Goal: Information Seeking & Learning: Learn about a topic

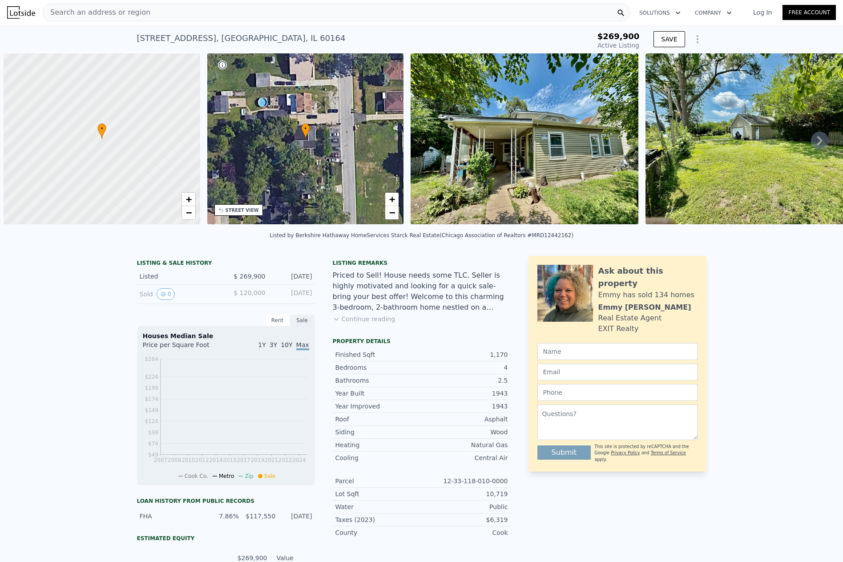
scroll to position [0, 4]
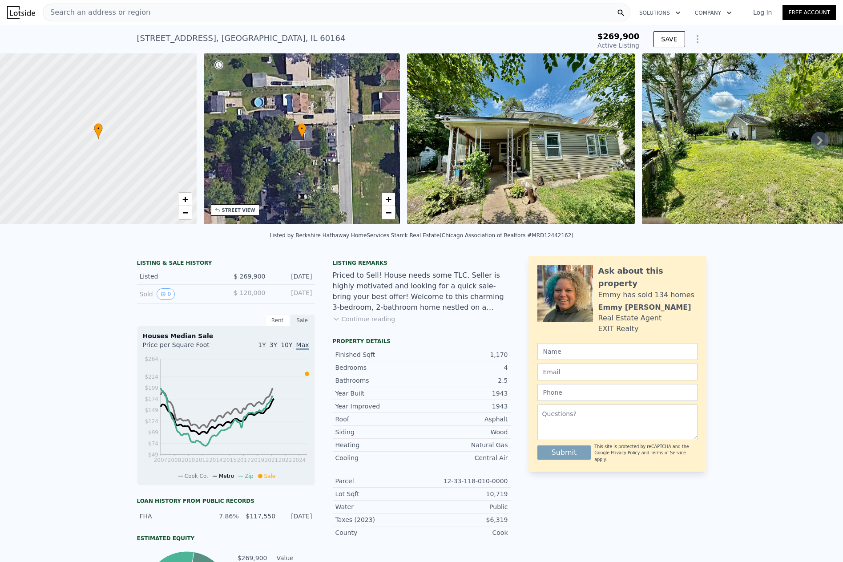
click at [105, 12] on span "Search an address or region" at bounding box center [96, 12] width 107 height 11
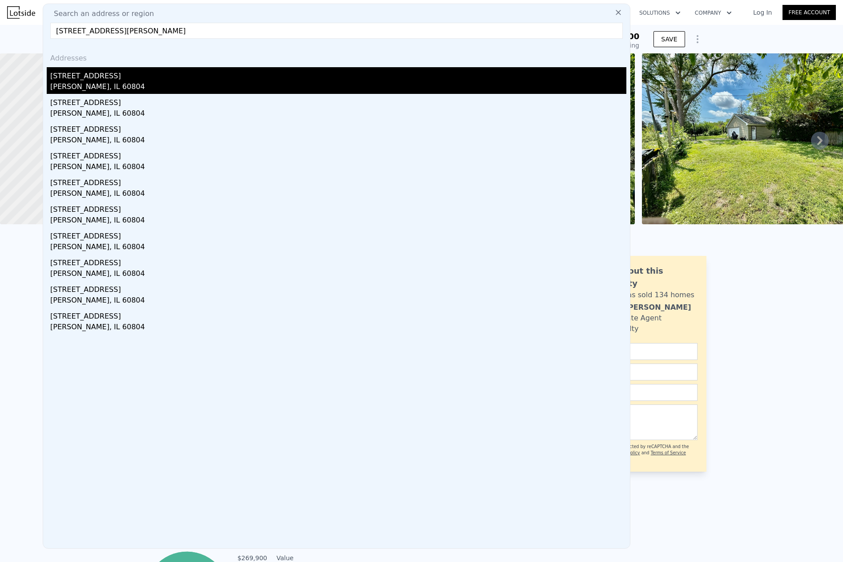
type input "[STREET_ADDRESS][PERSON_NAME]"
click at [96, 77] on div "[STREET_ADDRESS]" at bounding box center [338, 74] width 576 height 14
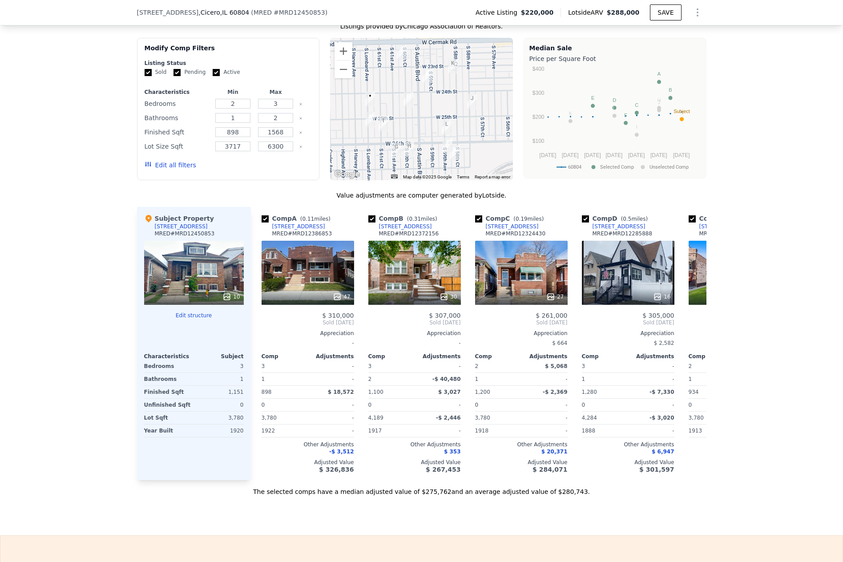
scroll to position [707, 0]
click at [693, 325] on icon at bounding box center [695, 321] width 5 height 9
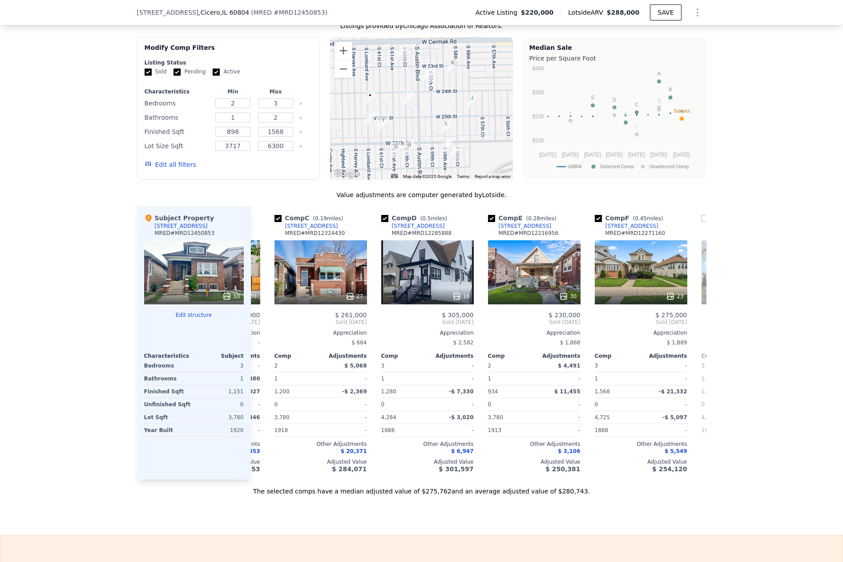
scroll to position [0, 213]
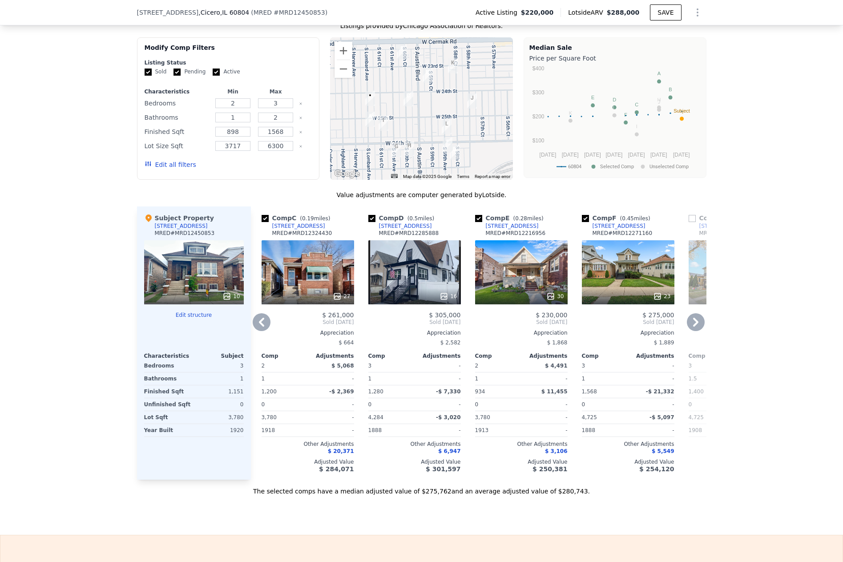
click at [693, 325] on icon at bounding box center [695, 321] width 5 height 9
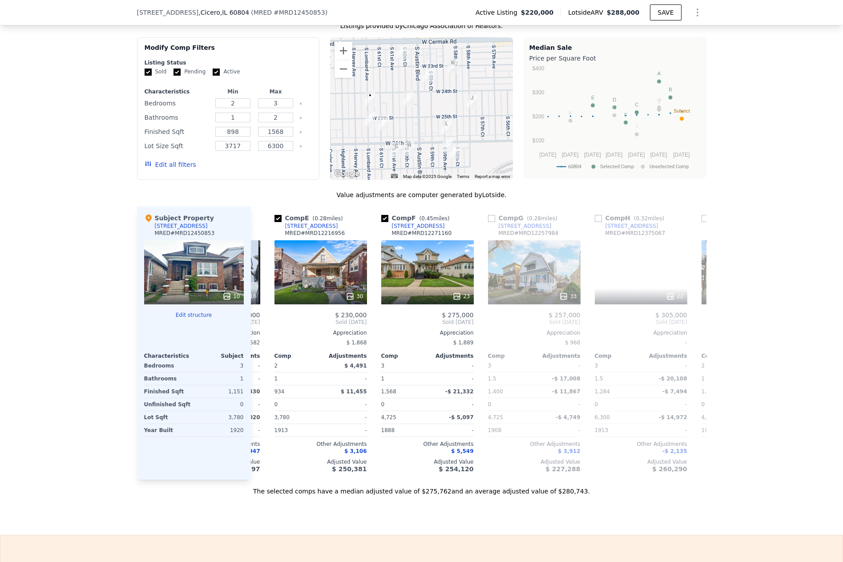
scroll to position [0, 427]
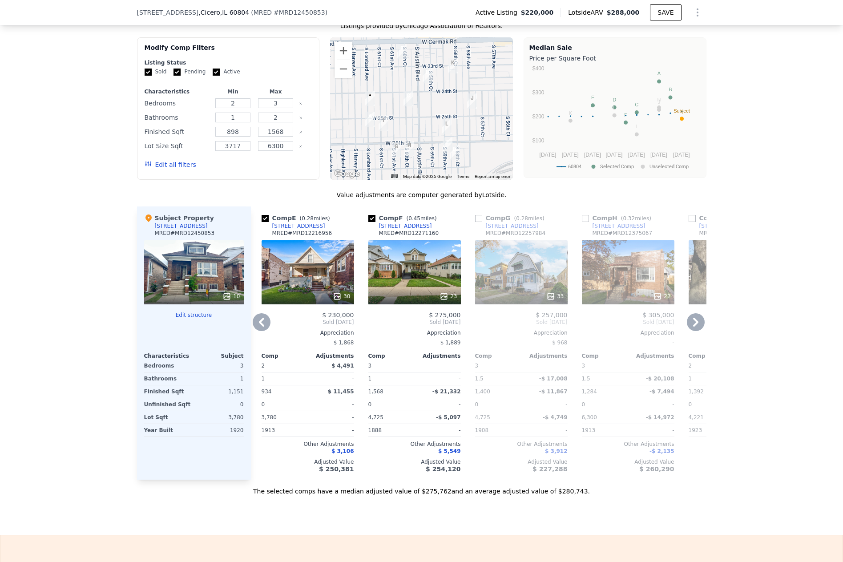
click at [260, 327] on icon at bounding box center [262, 322] width 18 height 18
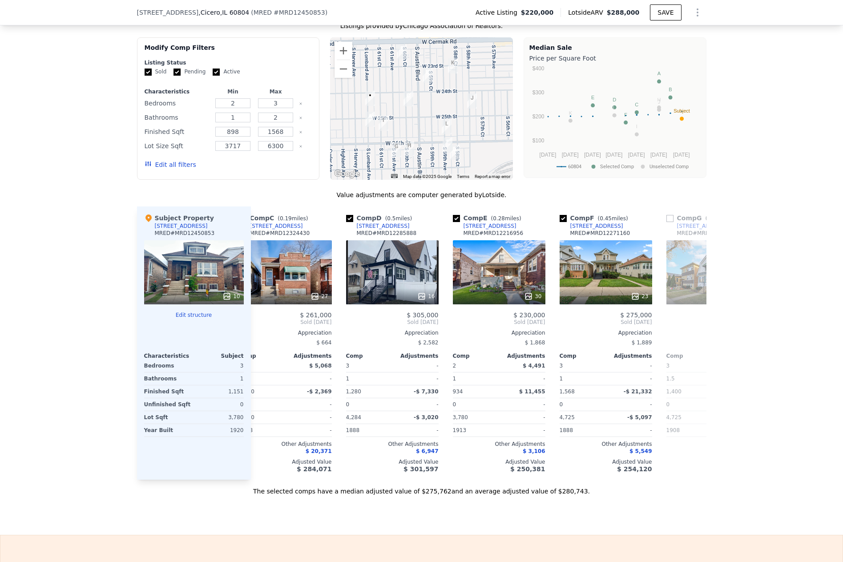
scroll to position [0, 213]
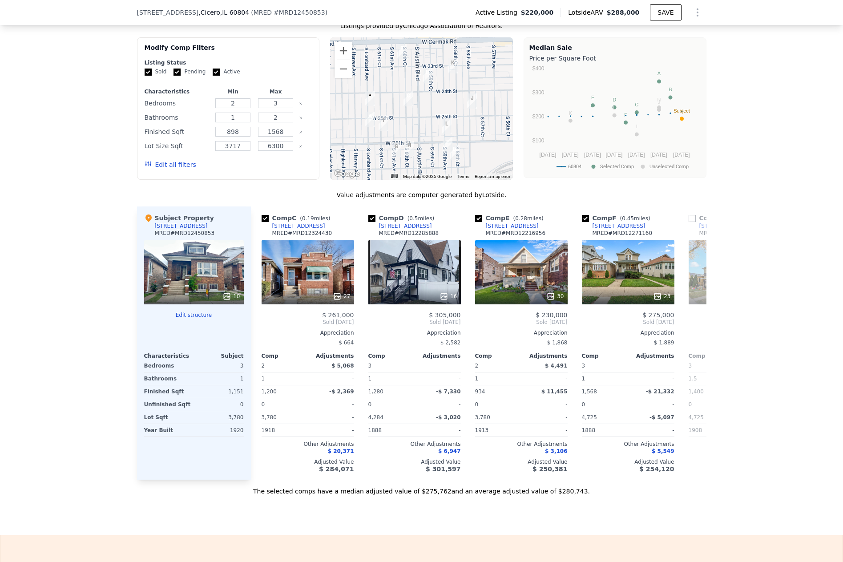
click at [261, 325] on span "Sold [DATE]" at bounding box center [307, 321] width 92 height 7
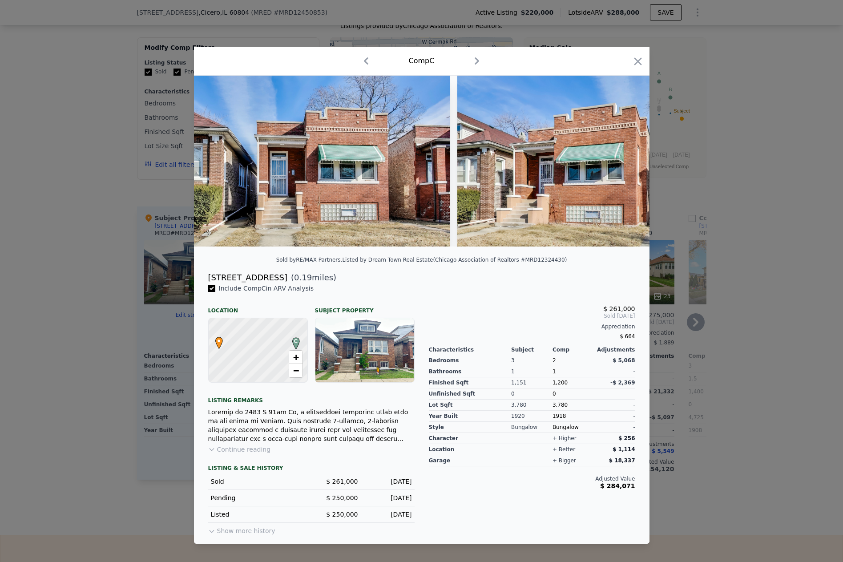
click at [366, 57] on icon "button" at bounding box center [366, 60] width 4 height 7
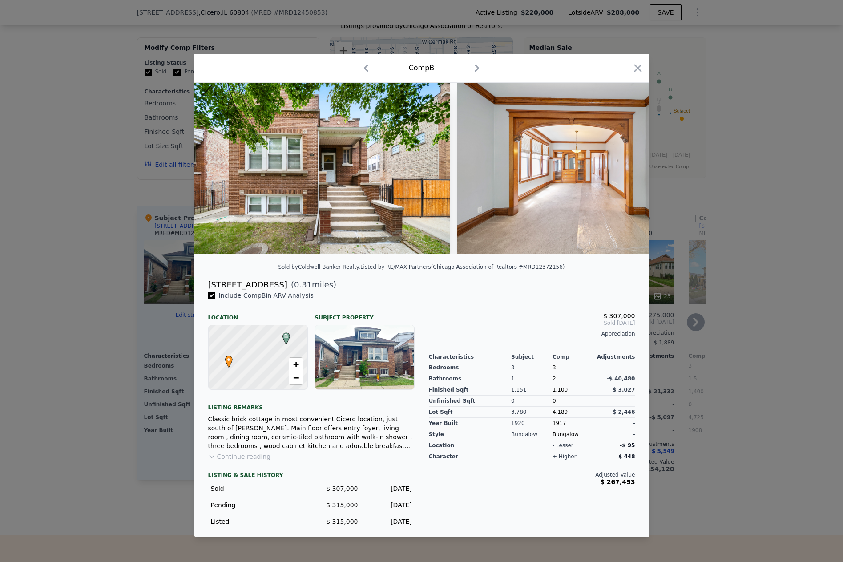
click at [366, 61] on icon "button" at bounding box center [366, 68] width 14 height 14
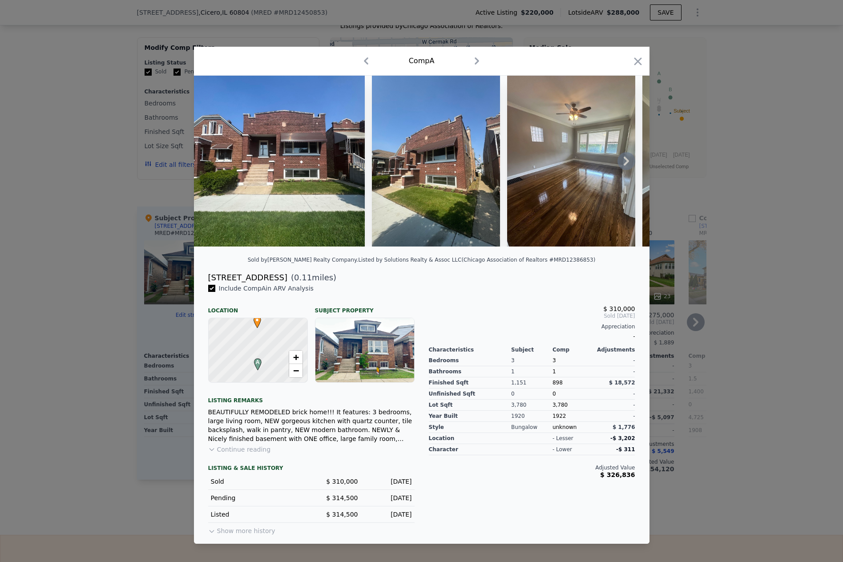
click at [623, 158] on icon at bounding box center [626, 161] width 18 height 18
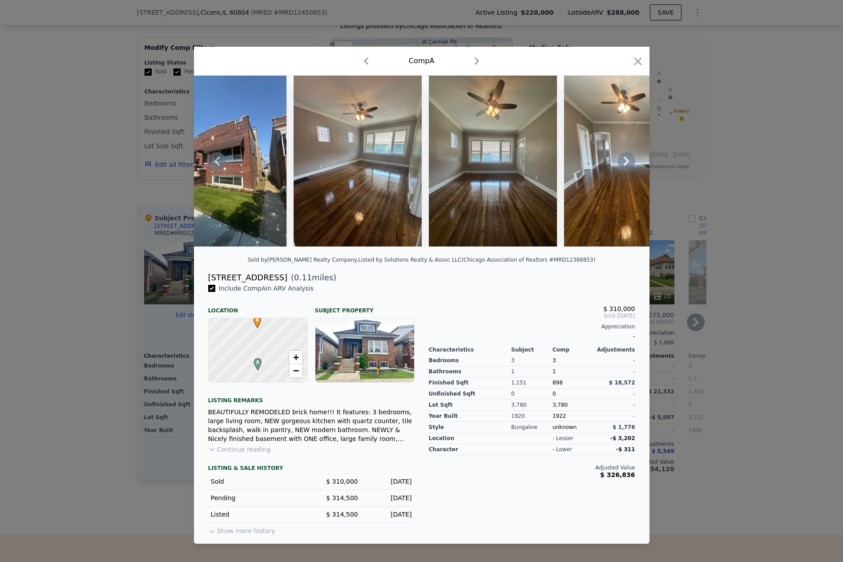
click at [623, 158] on icon at bounding box center [626, 161] width 18 height 18
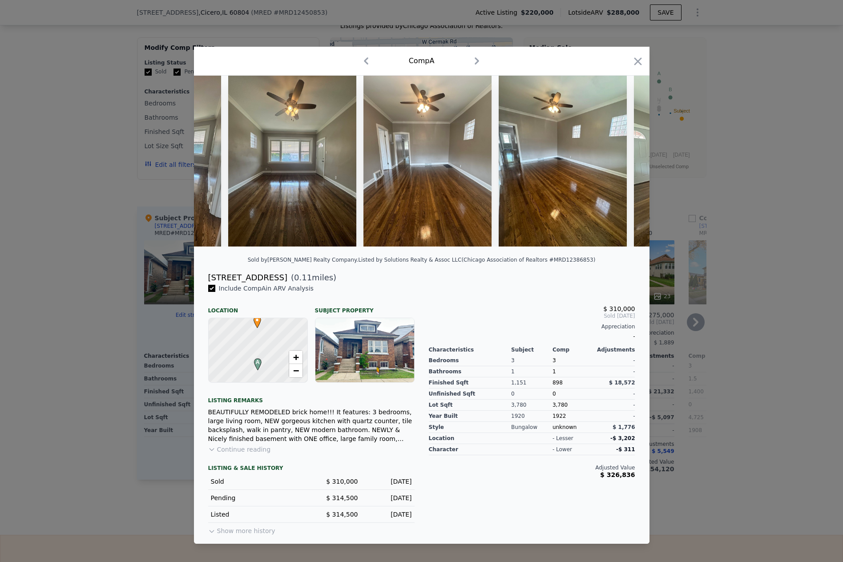
scroll to position [0, 427]
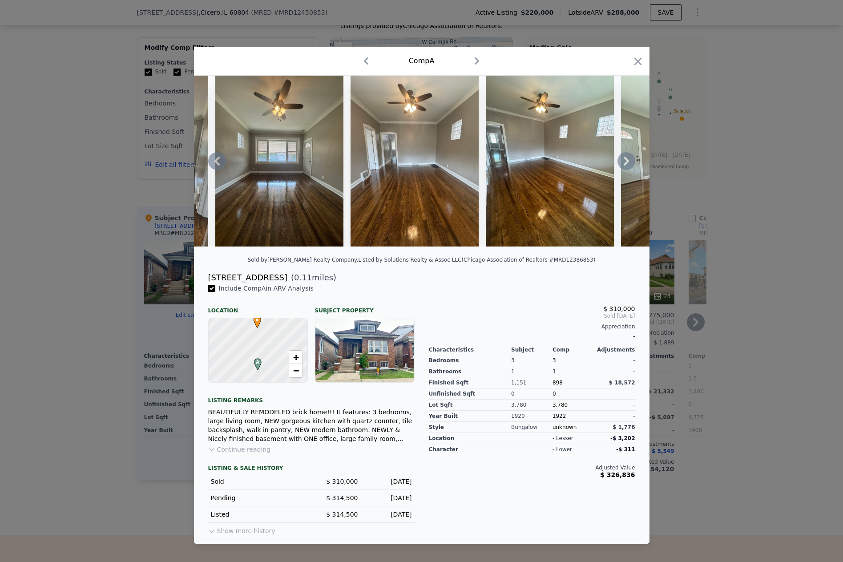
click at [623, 158] on icon at bounding box center [626, 161] width 18 height 18
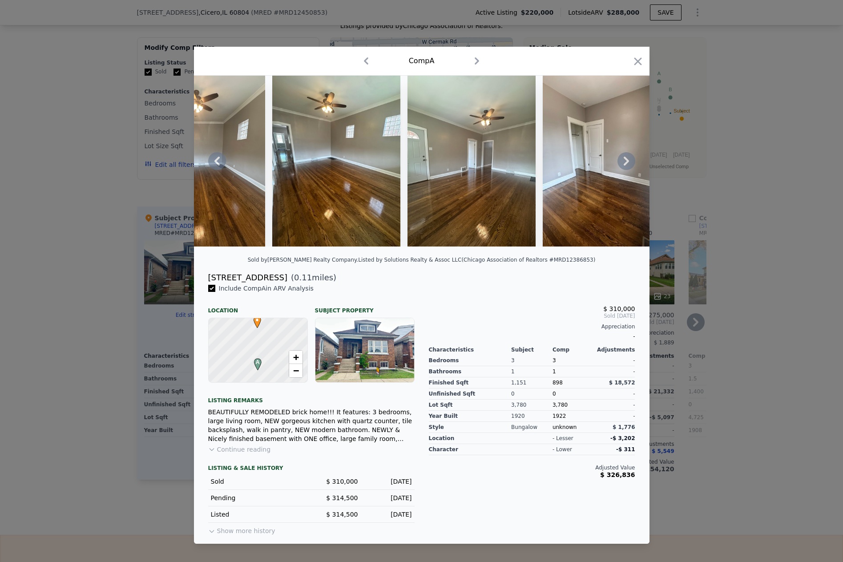
click at [623, 158] on icon at bounding box center [626, 161] width 18 height 18
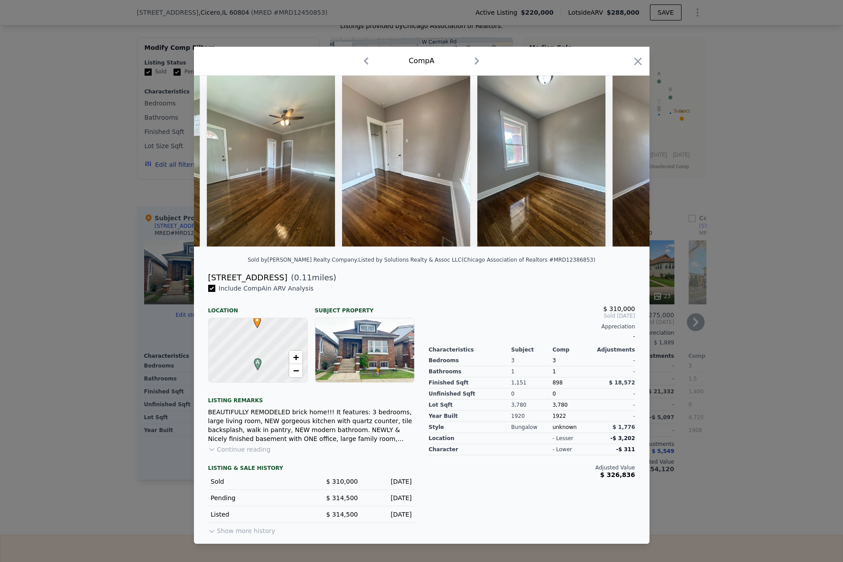
scroll to position [0, 854]
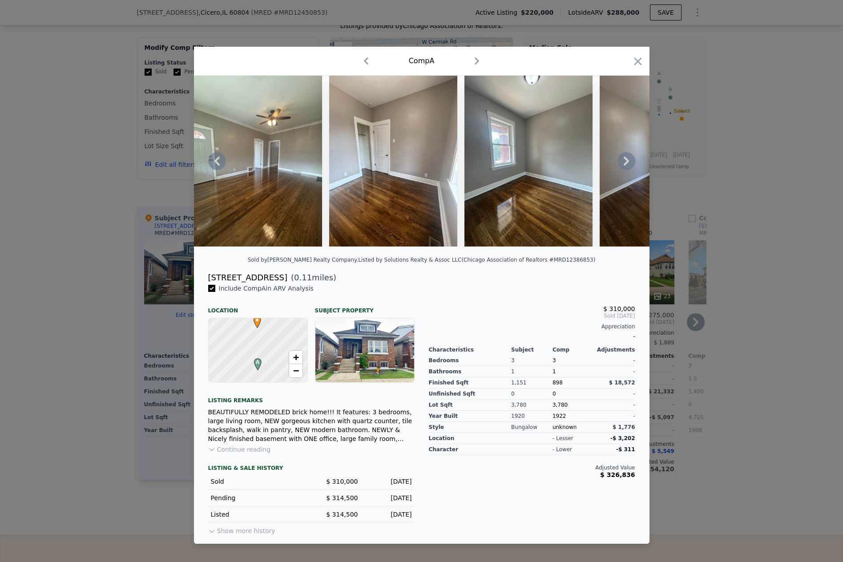
click at [623, 158] on icon at bounding box center [626, 161] width 18 height 18
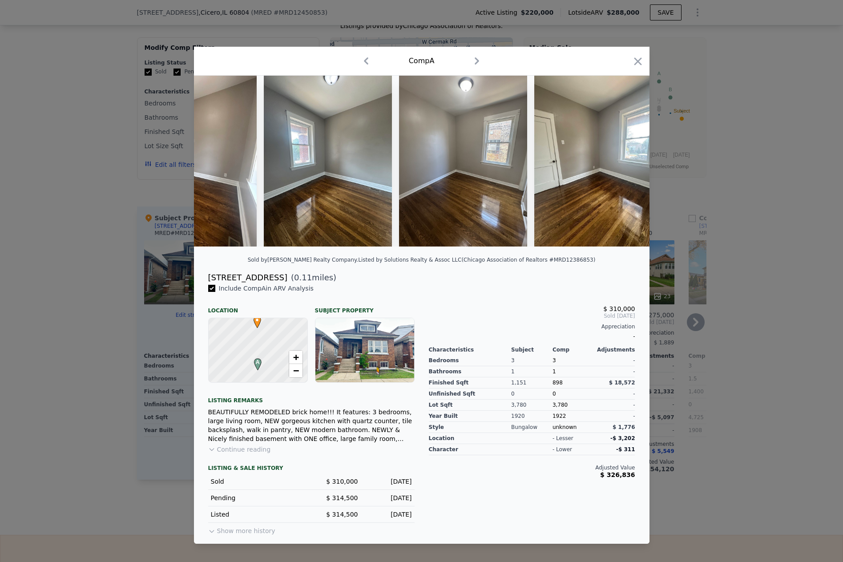
scroll to position [0, 1067]
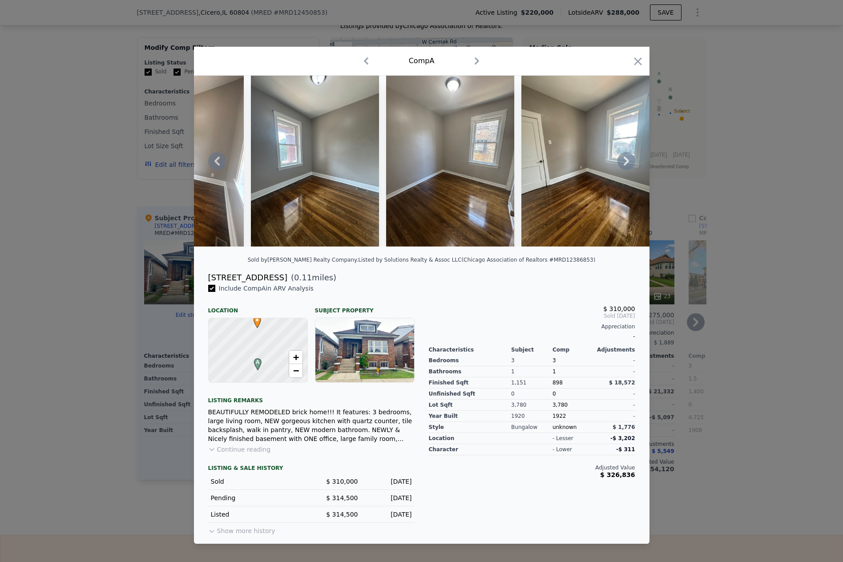
click at [623, 158] on icon at bounding box center [626, 161] width 18 height 18
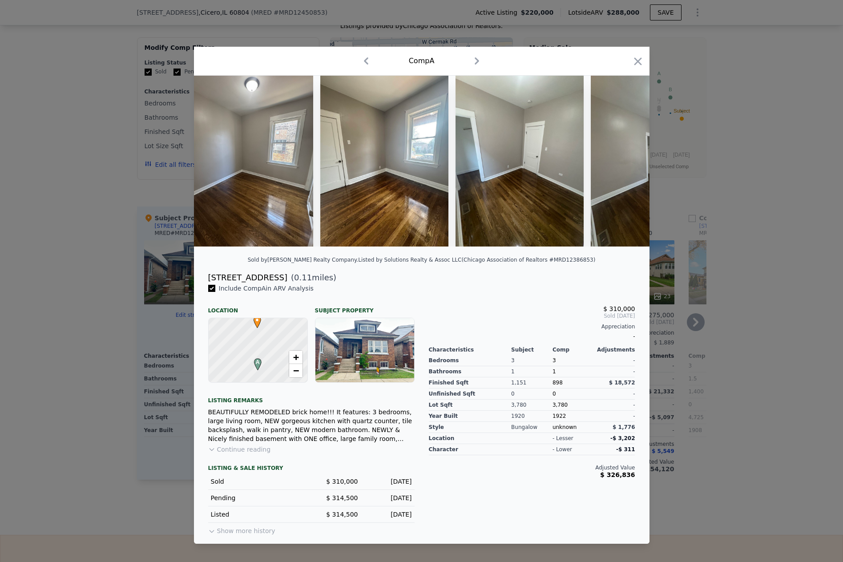
scroll to position [0, 1281]
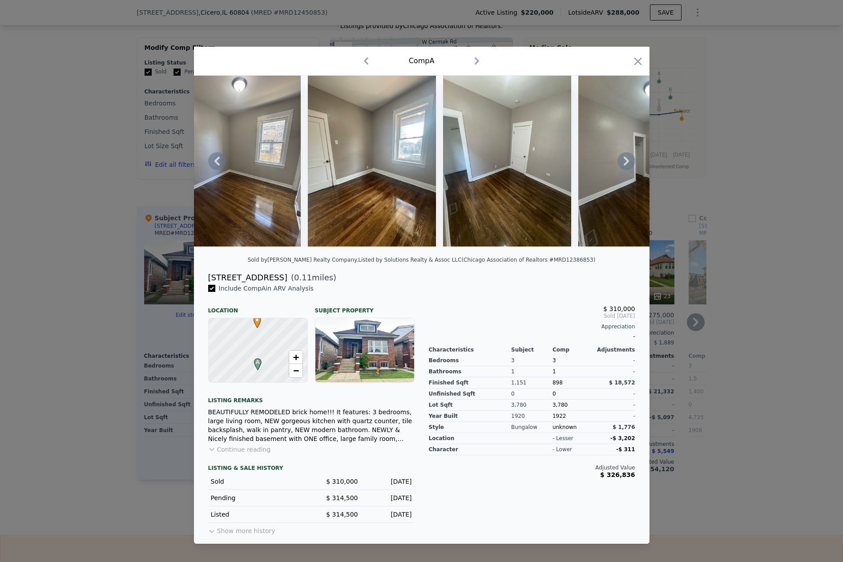
click at [623, 158] on icon at bounding box center [626, 161] width 18 height 18
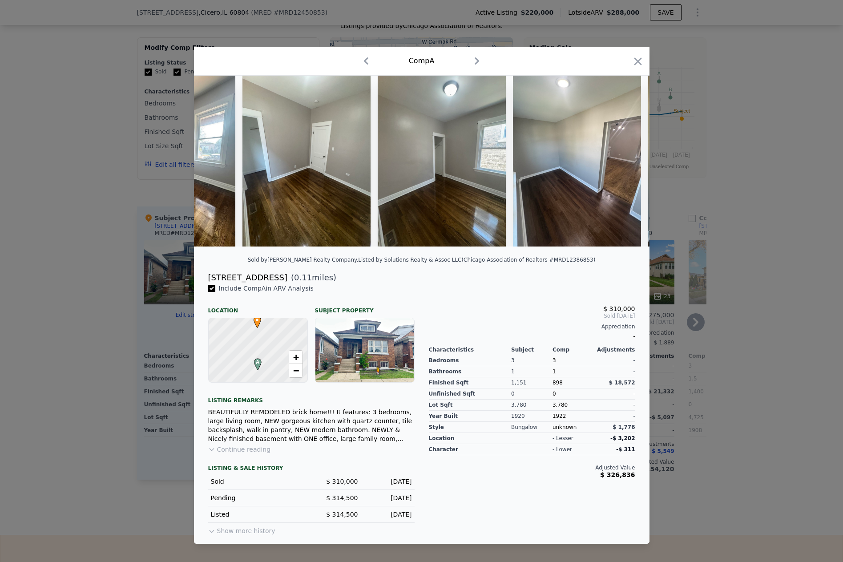
scroll to position [0, 1494]
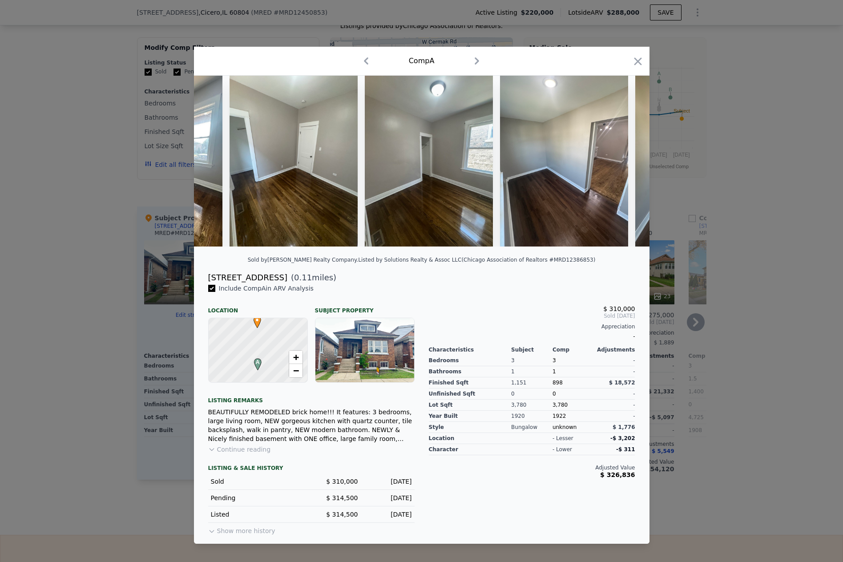
click at [623, 158] on div at bounding box center [421, 161] width 455 height 171
click at [623, 160] on icon at bounding box center [626, 161] width 18 height 18
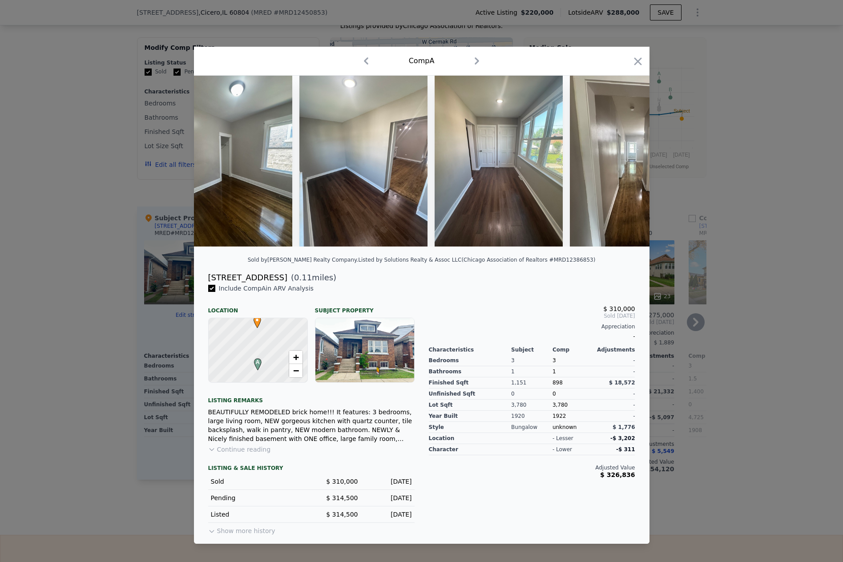
scroll to position [0, 1708]
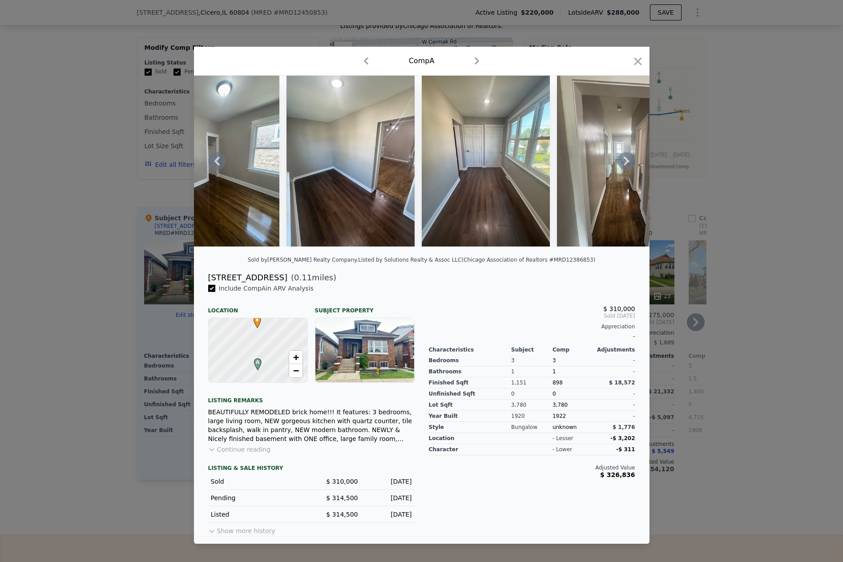
click at [623, 160] on icon at bounding box center [626, 161] width 18 height 18
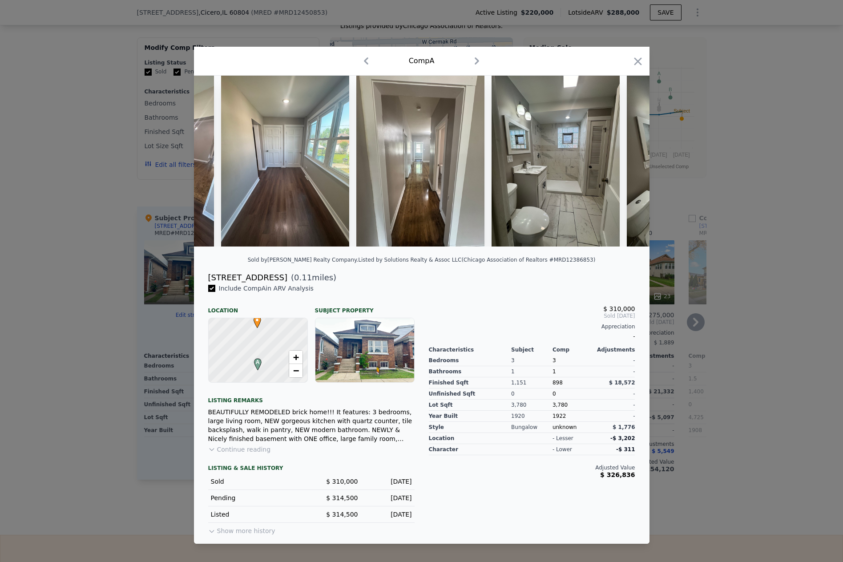
scroll to position [0, 1921]
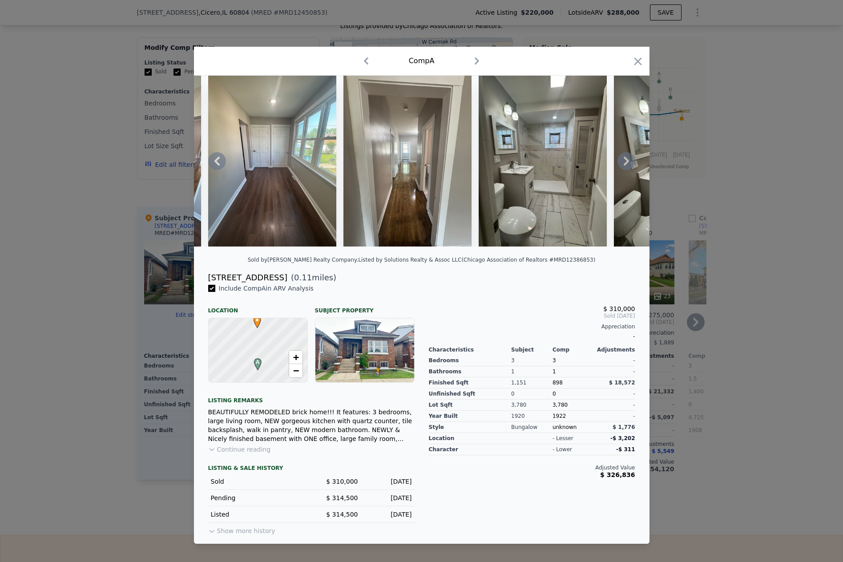
click at [623, 160] on icon at bounding box center [626, 161] width 18 height 18
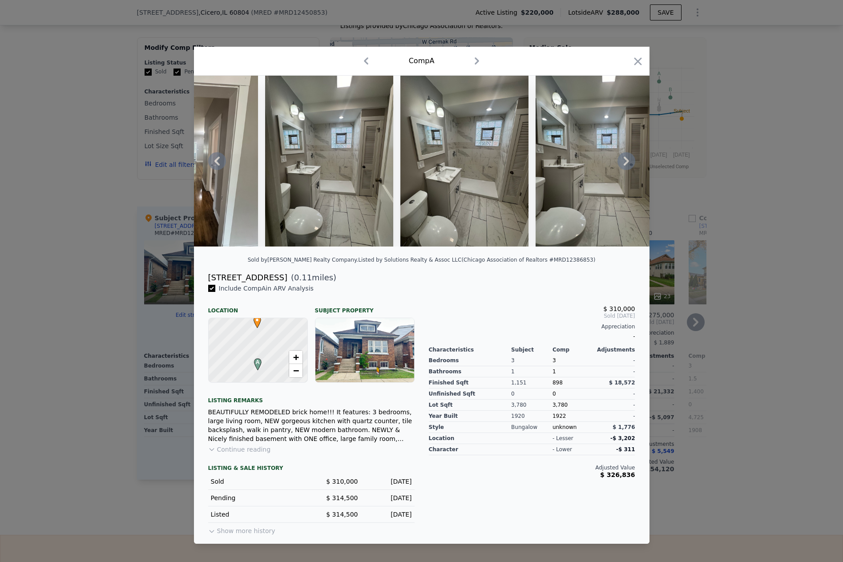
click at [623, 160] on icon at bounding box center [626, 161] width 18 height 18
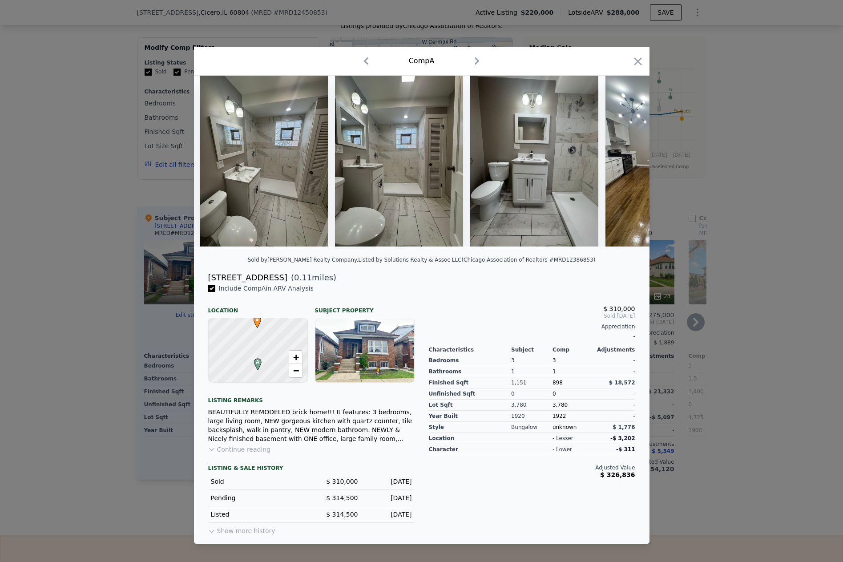
scroll to position [0, 2348]
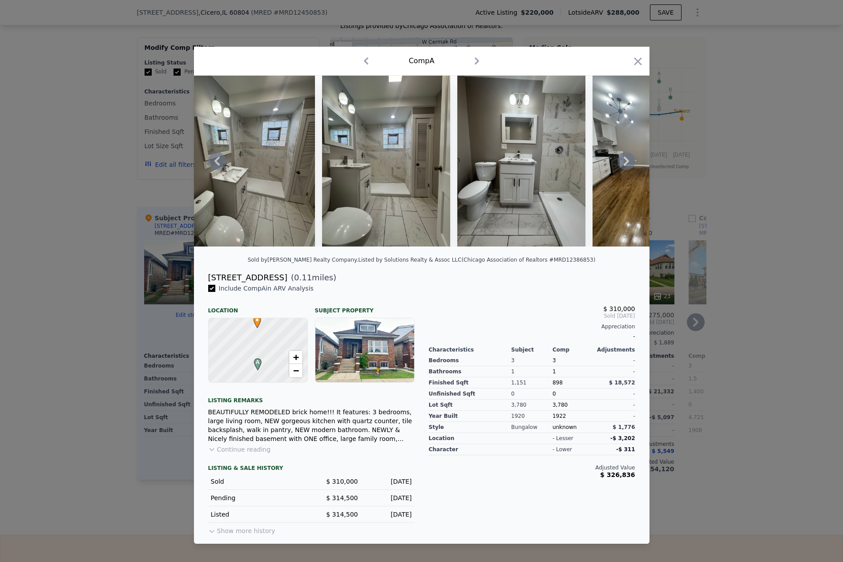
click at [623, 160] on icon at bounding box center [626, 161] width 18 height 18
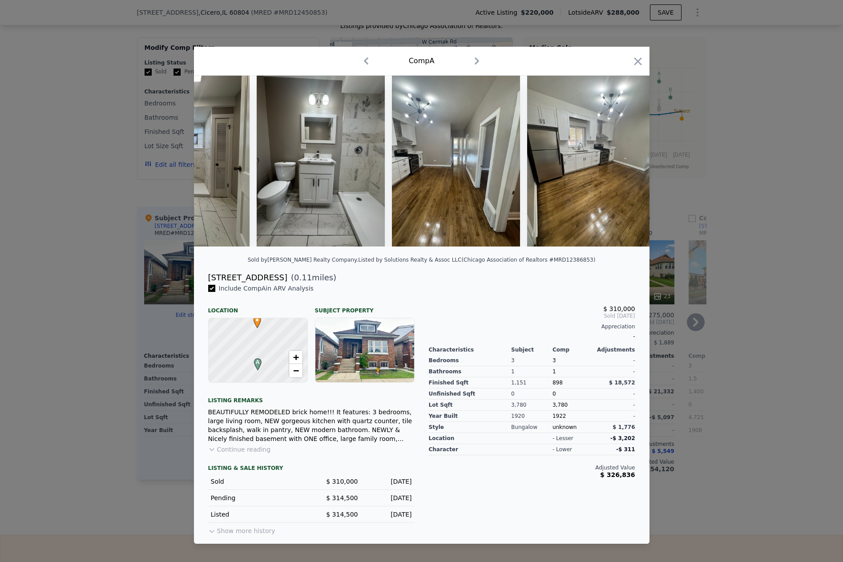
scroll to position [0, 2561]
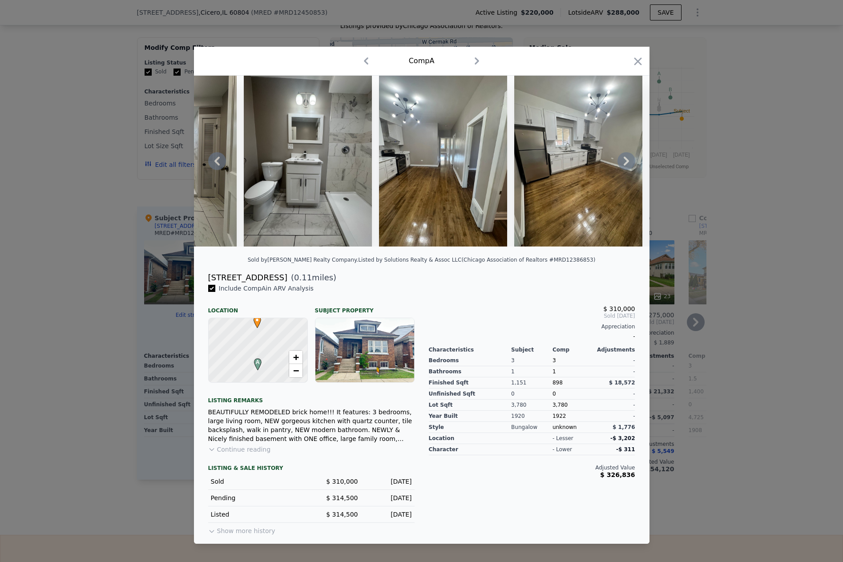
click at [623, 160] on icon at bounding box center [626, 161] width 18 height 18
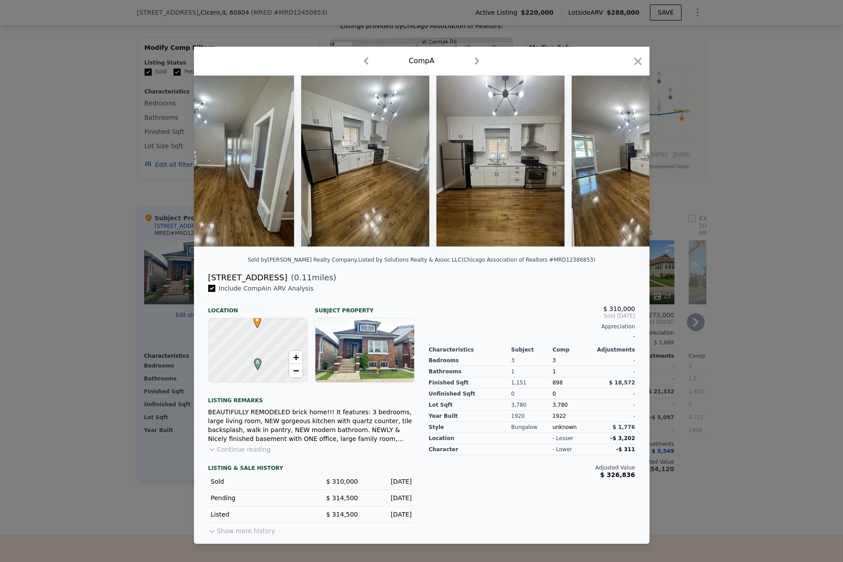
scroll to position [0, 2775]
click at [623, 160] on icon at bounding box center [626, 161] width 18 height 18
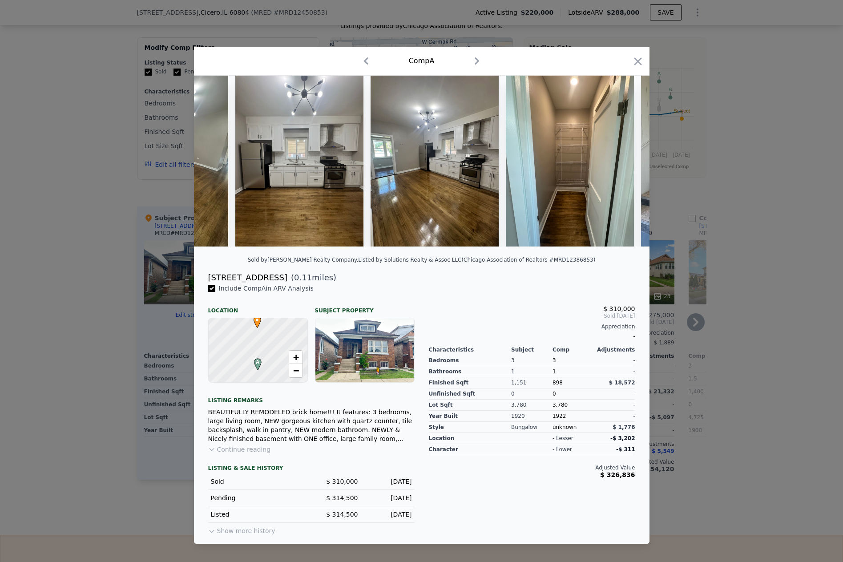
scroll to position [0, 2988]
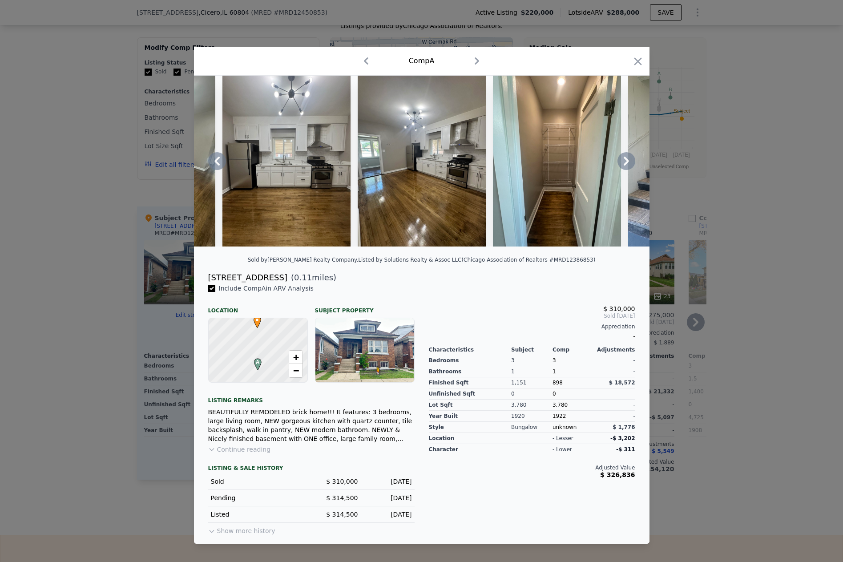
click at [623, 160] on icon at bounding box center [626, 161] width 18 height 18
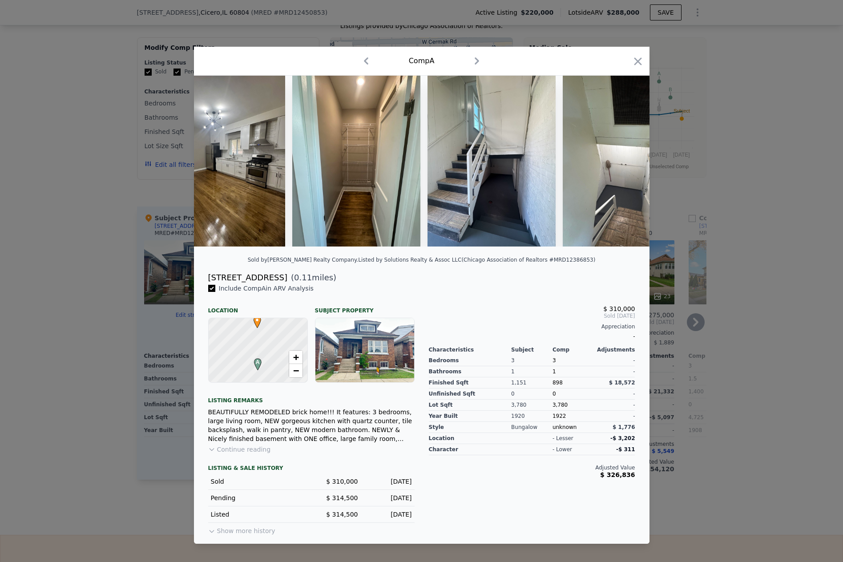
scroll to position [0, 3202]
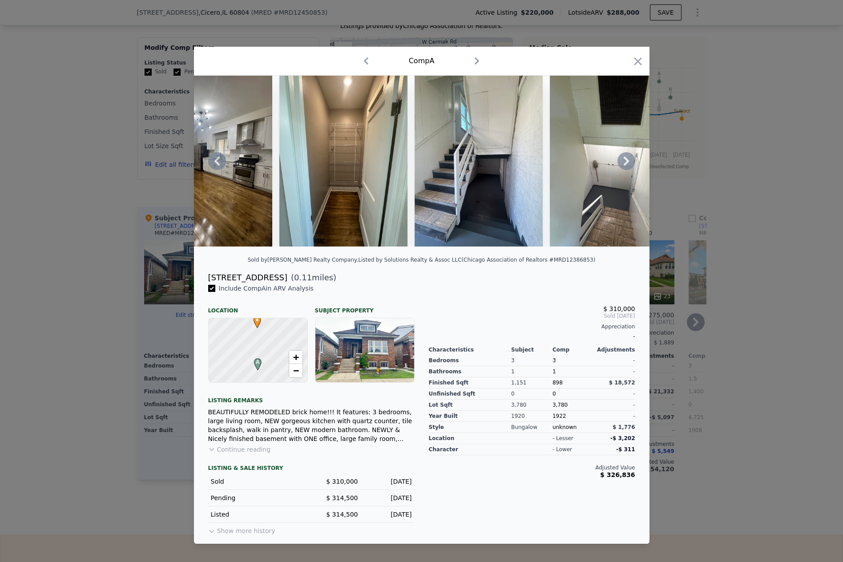
click at [623, 160] on icon at bounding box center [626, 161] width 18 height 18
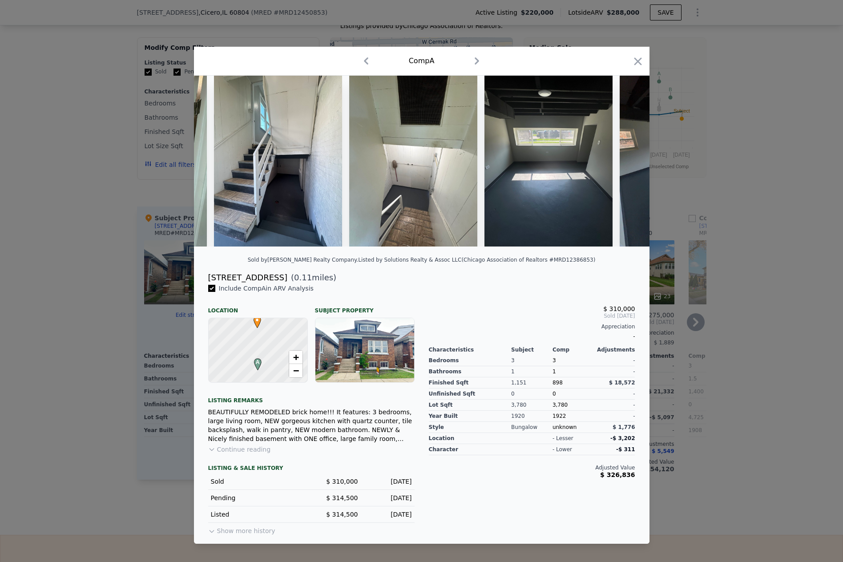
scroll to position [0, 3415]
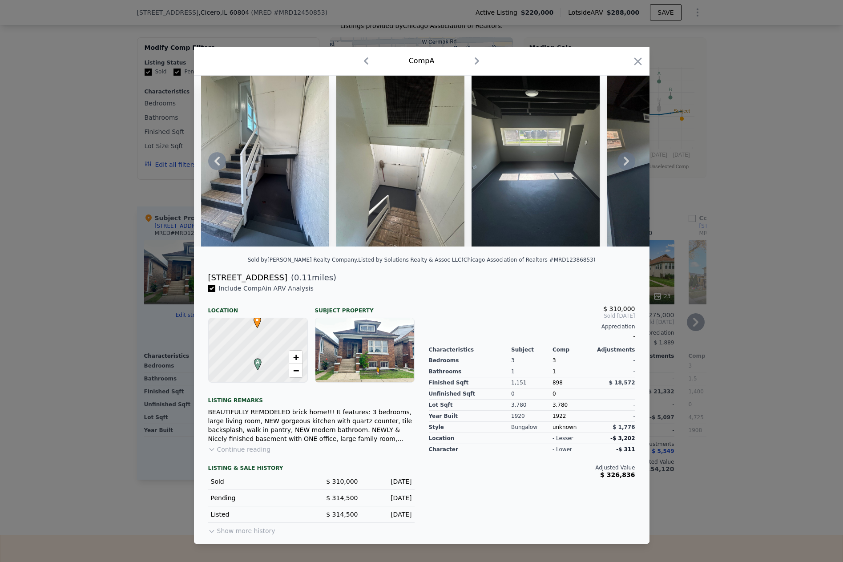
click at [623, 160] on icon at bounding box center [626, 161] width 18 height 18
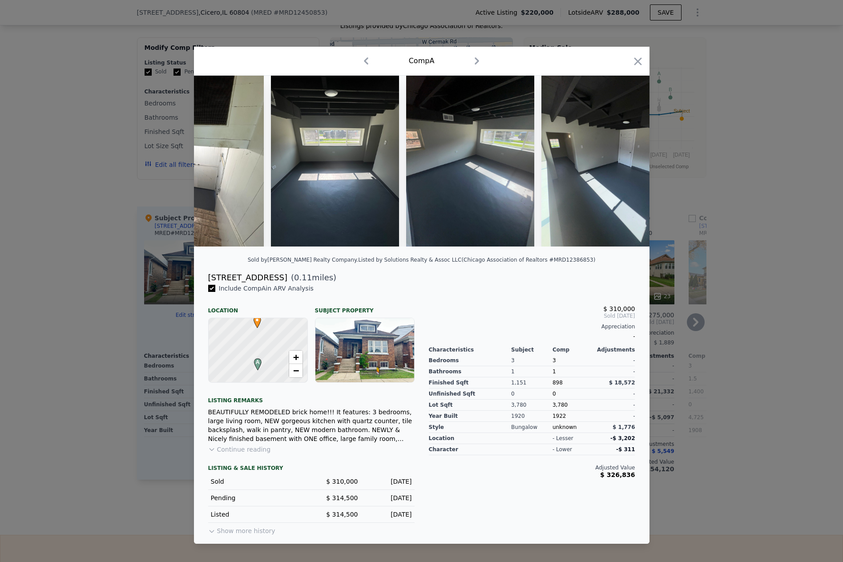
scroll to position [0, 3629]
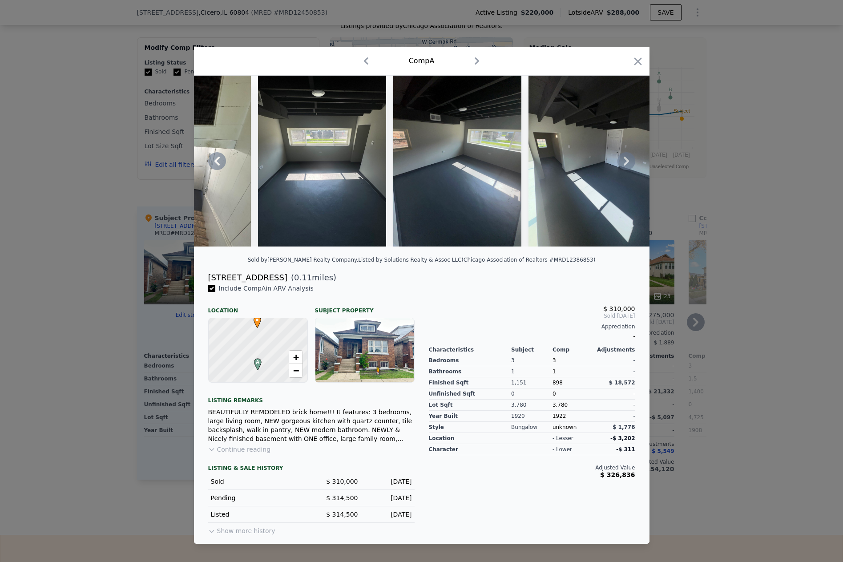
click at [623, 160] on icon at bounding box center [626, 161] width 18 height 18
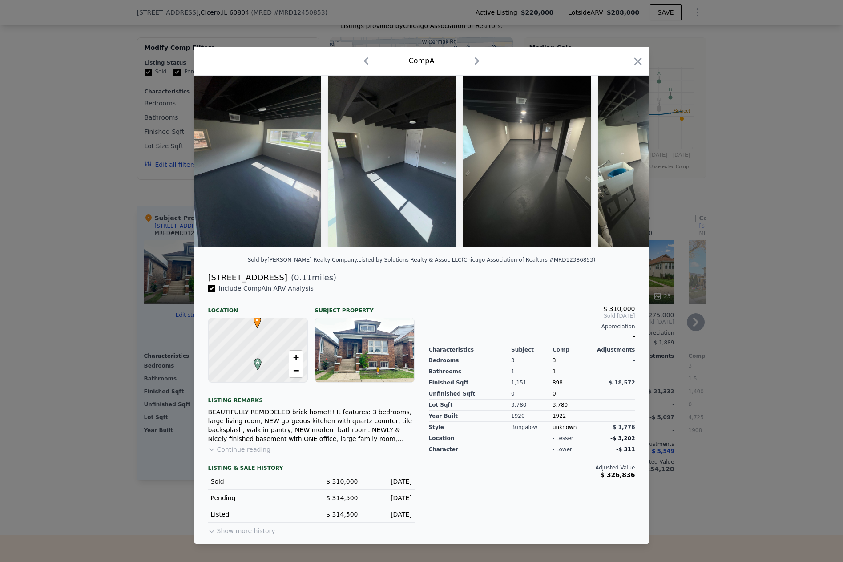
scroll to position [0, 3842]
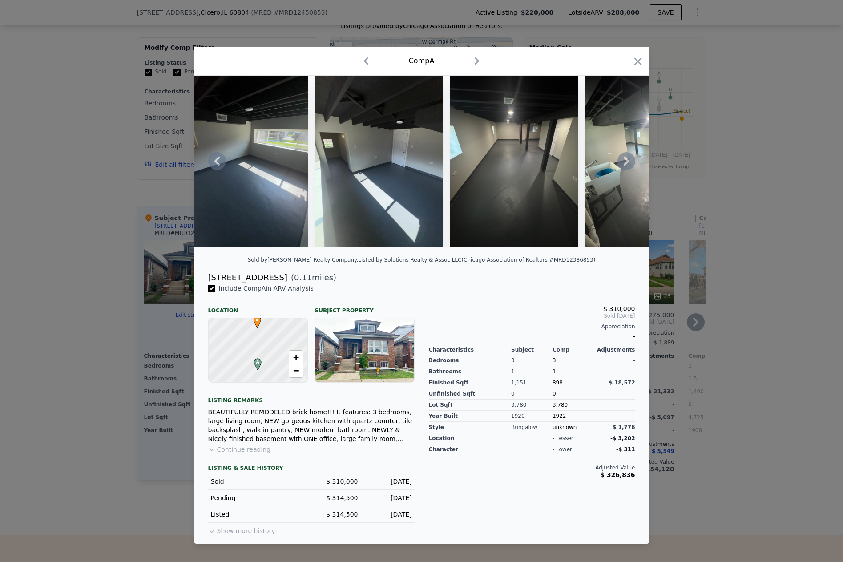
click at [623, 159] on icon at bounding box center [626, 161] width 18 height 18
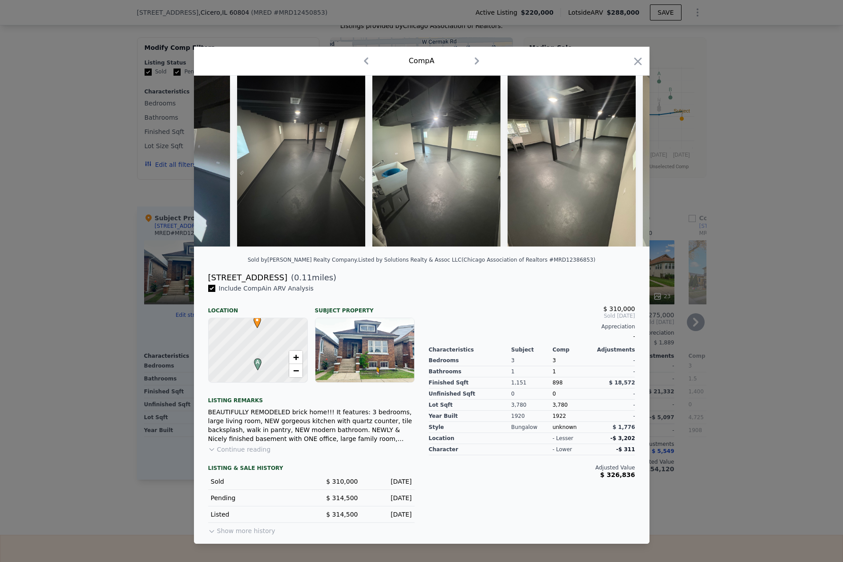
scroll to position [0, 4055]
click at [623, 159] on icon at bounding box center [626, 161] width 18 height 18
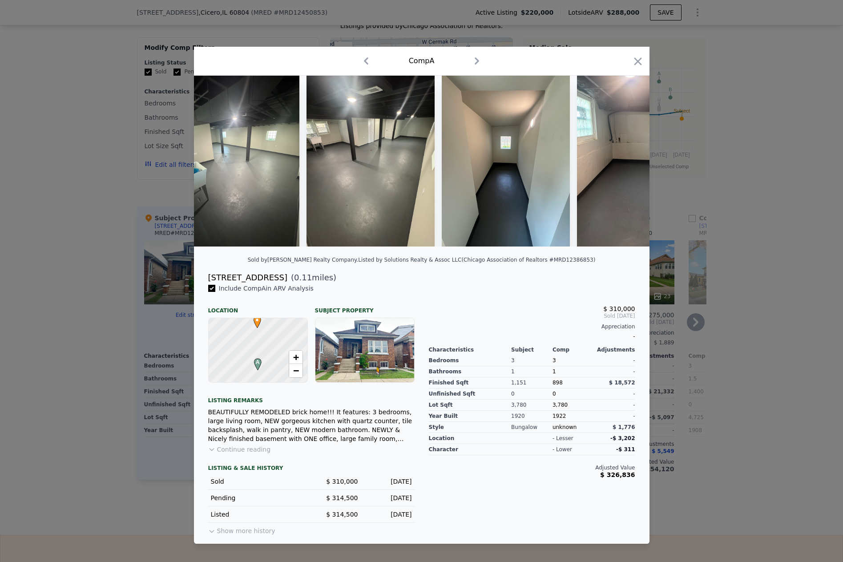
scroll to position [0, 4269]
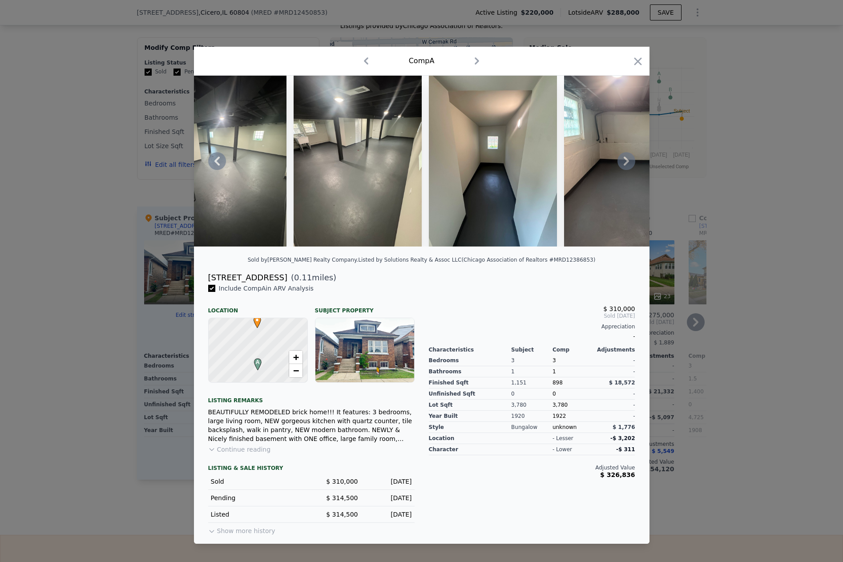
click at [623, 161] on icon at bounding box center [626, 161] width 18 height 18
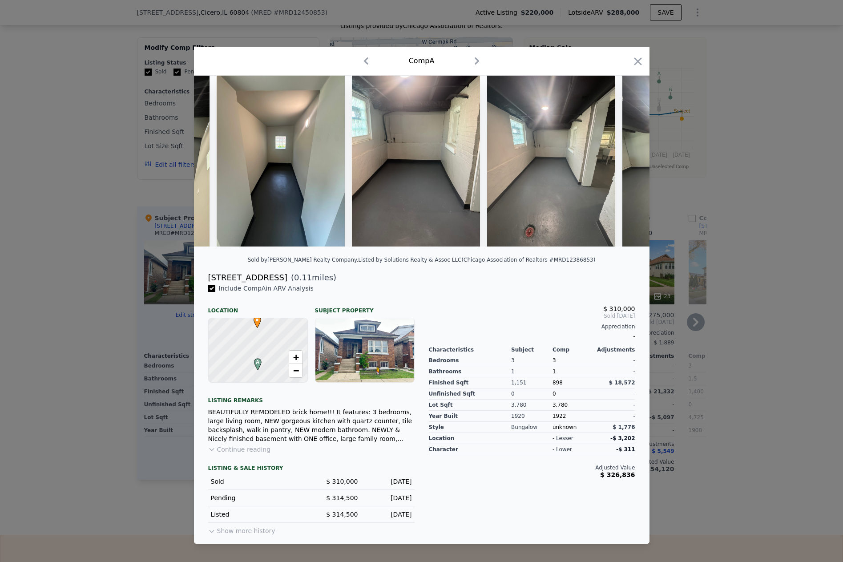
scroll to position [0, 4482]
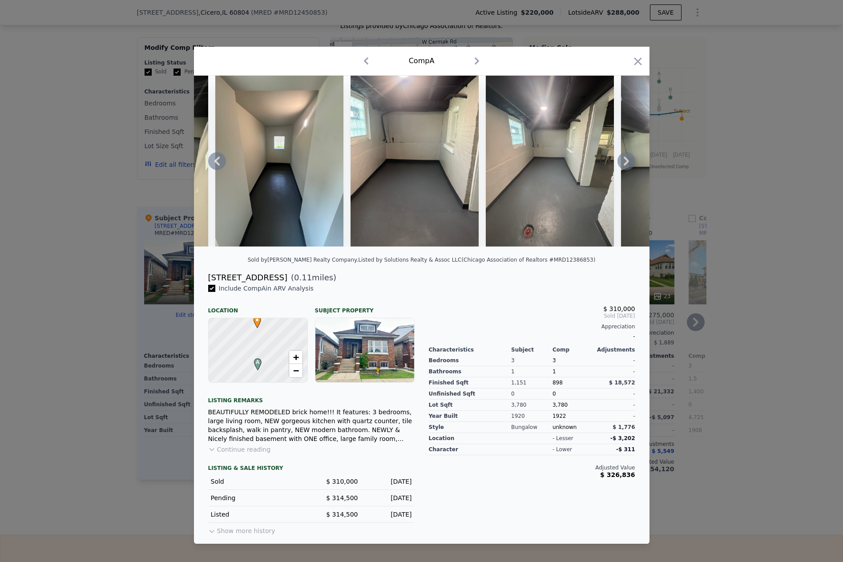
click at [623, 161] on icon at bounding box center [626, 161] width 18 height 18
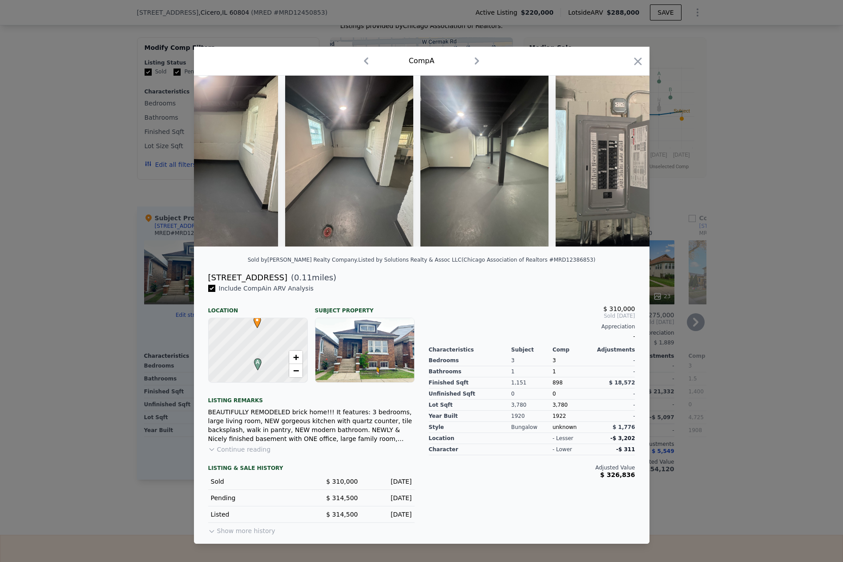
scroll to position [0, 4696]
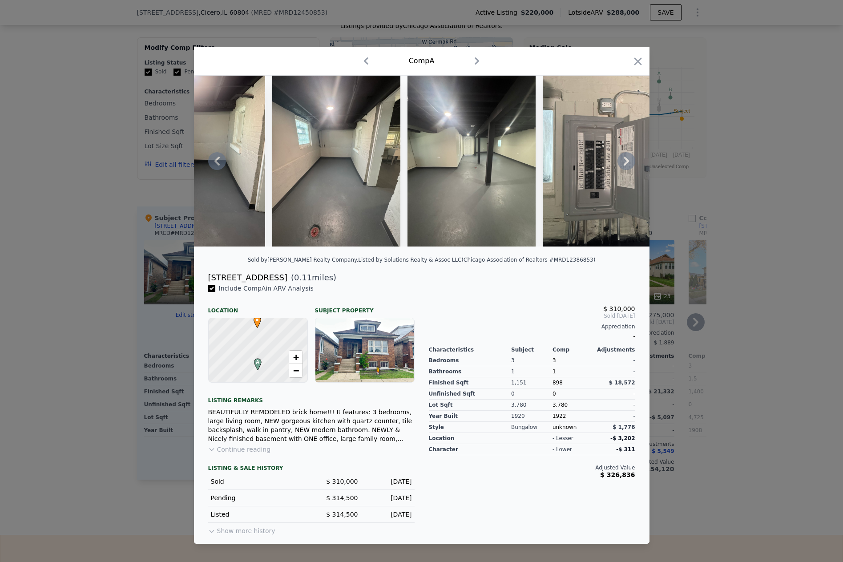
click at [623, 161] on icon at bounding box center [626, 161] width 18 height 18
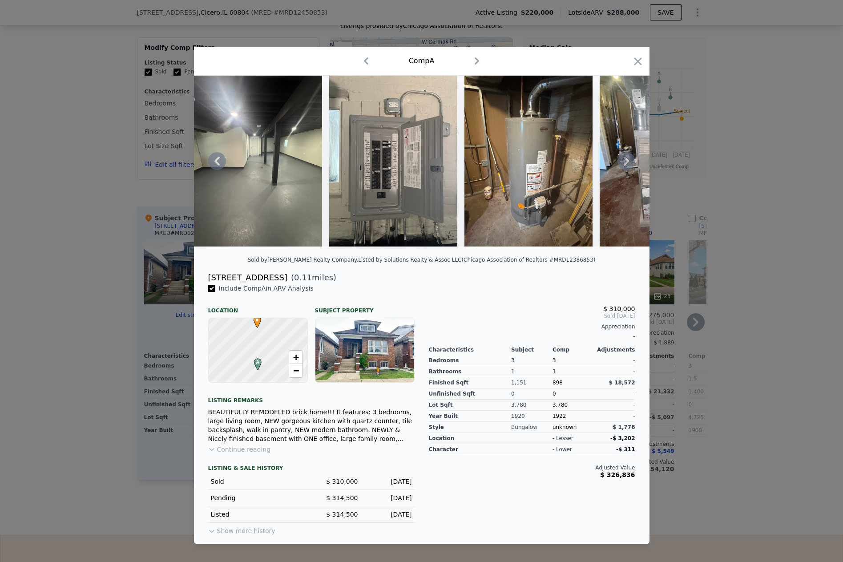
click at [623, 161] on icon at bounding box center [626, 161] width 18 height 18
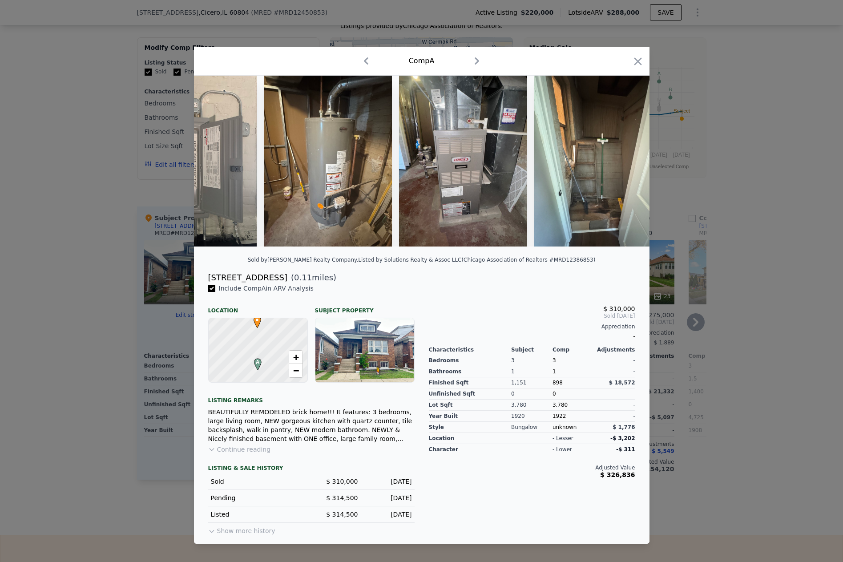
scroll to position [0, 5123]
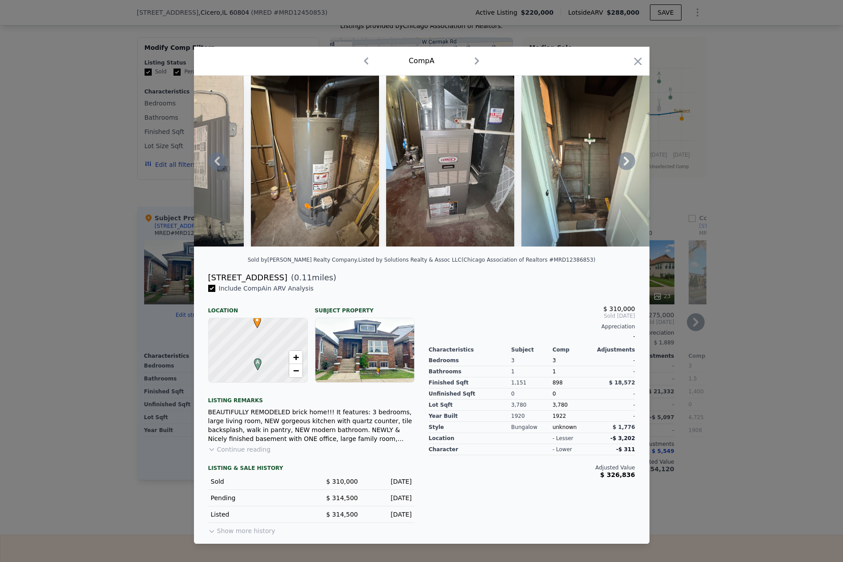
click at [623, 161] on icon at bounding box center [626, 161] width 18 height 18
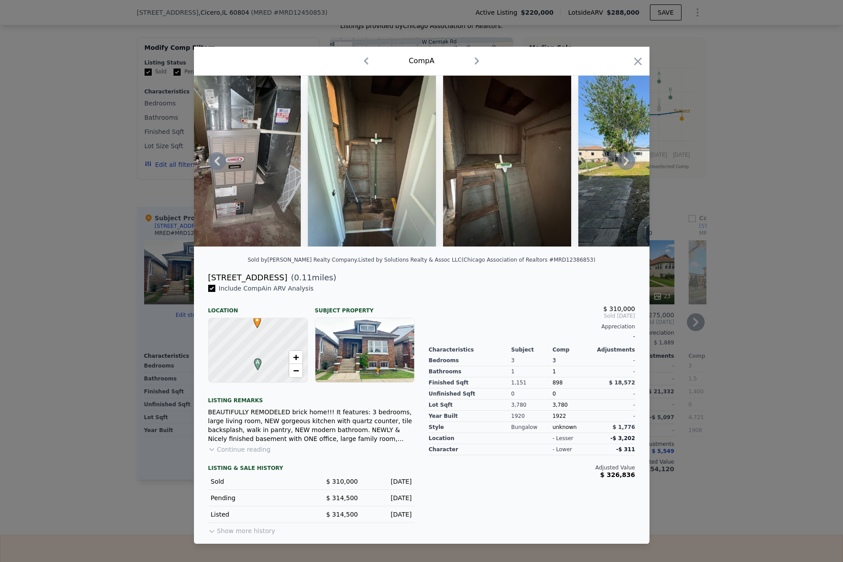
click at [623, 160] on icon at bounding box center [626, 161] width 18 height 18
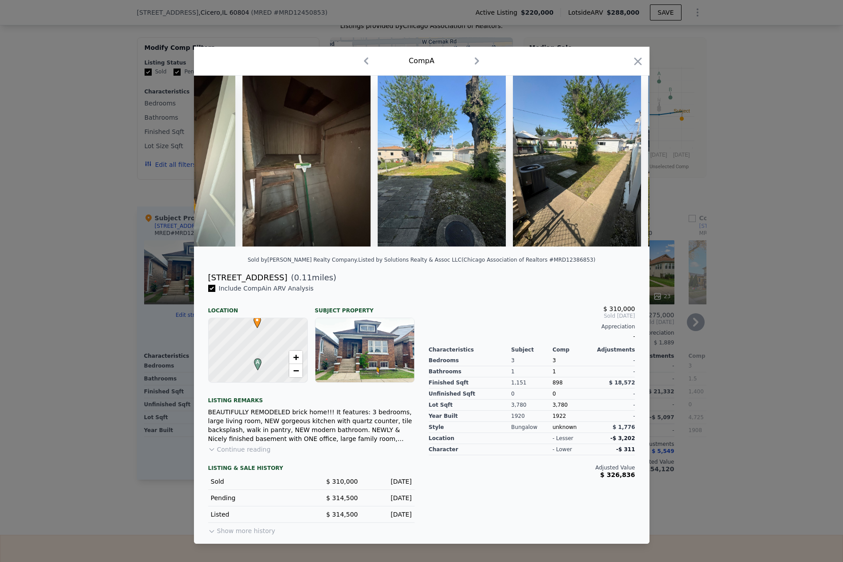
scroll to position [0, 5549]
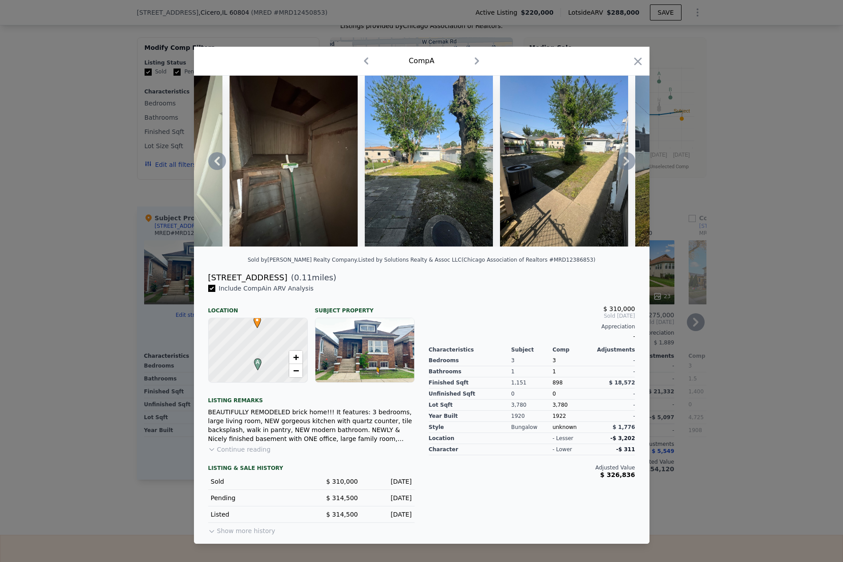
click at [623, 160] on icon at bounding box center [626, 161] width 18 height 18
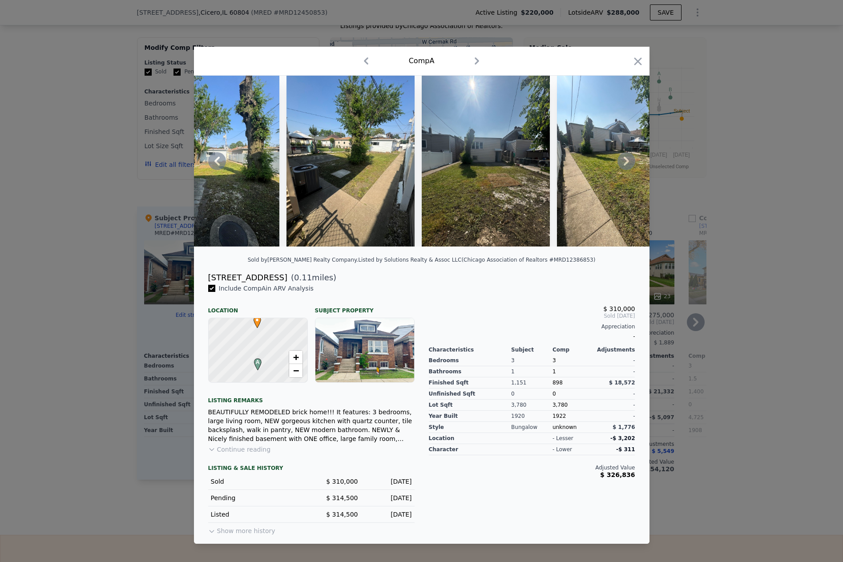
click at [623, 160] on icon at bounding box center [626, 161] width 18 height 18
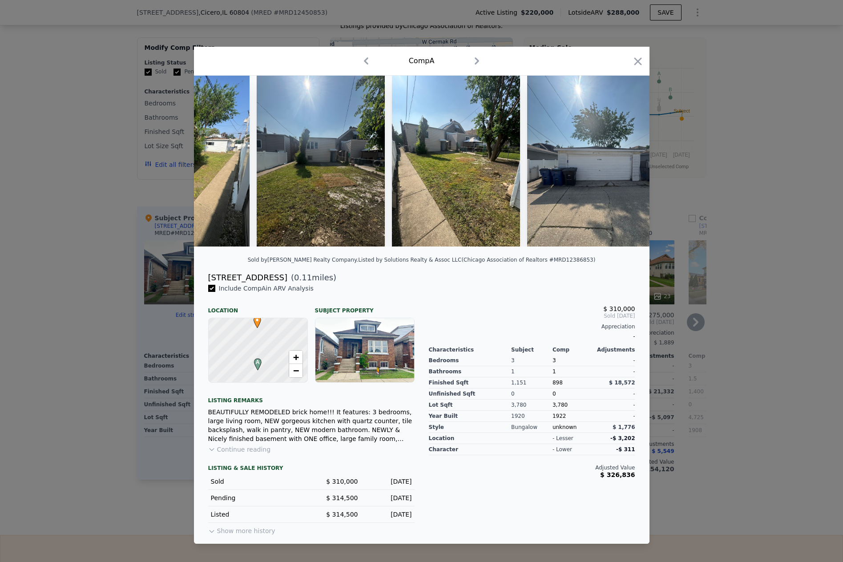
scroll to position [0, 5934]
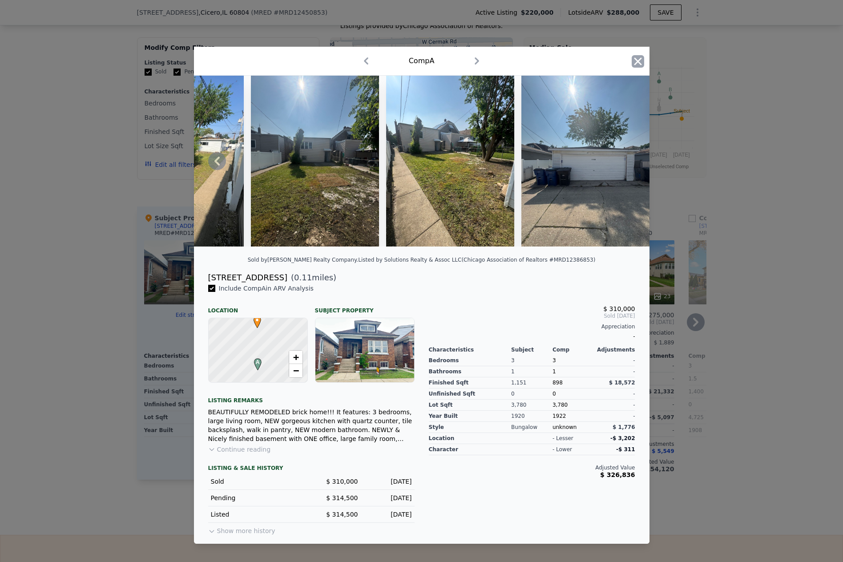
click at [635, 61] on icon "button" at bounding box center [638, 61] width 8 height 8
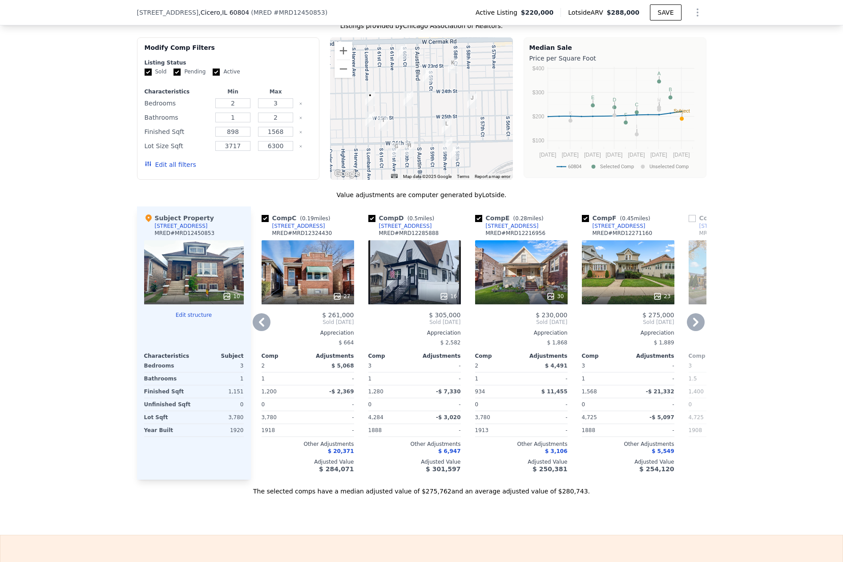
click at [195, 270] on div "10" at bounding box center [194, 272] width 100 height 64
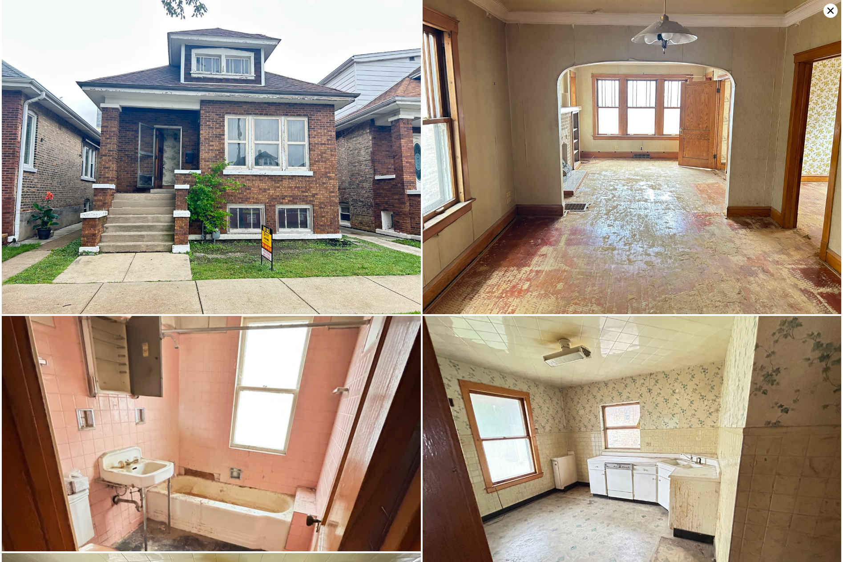
click at [828, 10] on icon at bounding box center [830, 11] width 14 height 14
